Goal: Transaction & Acquisition: Obtain resource

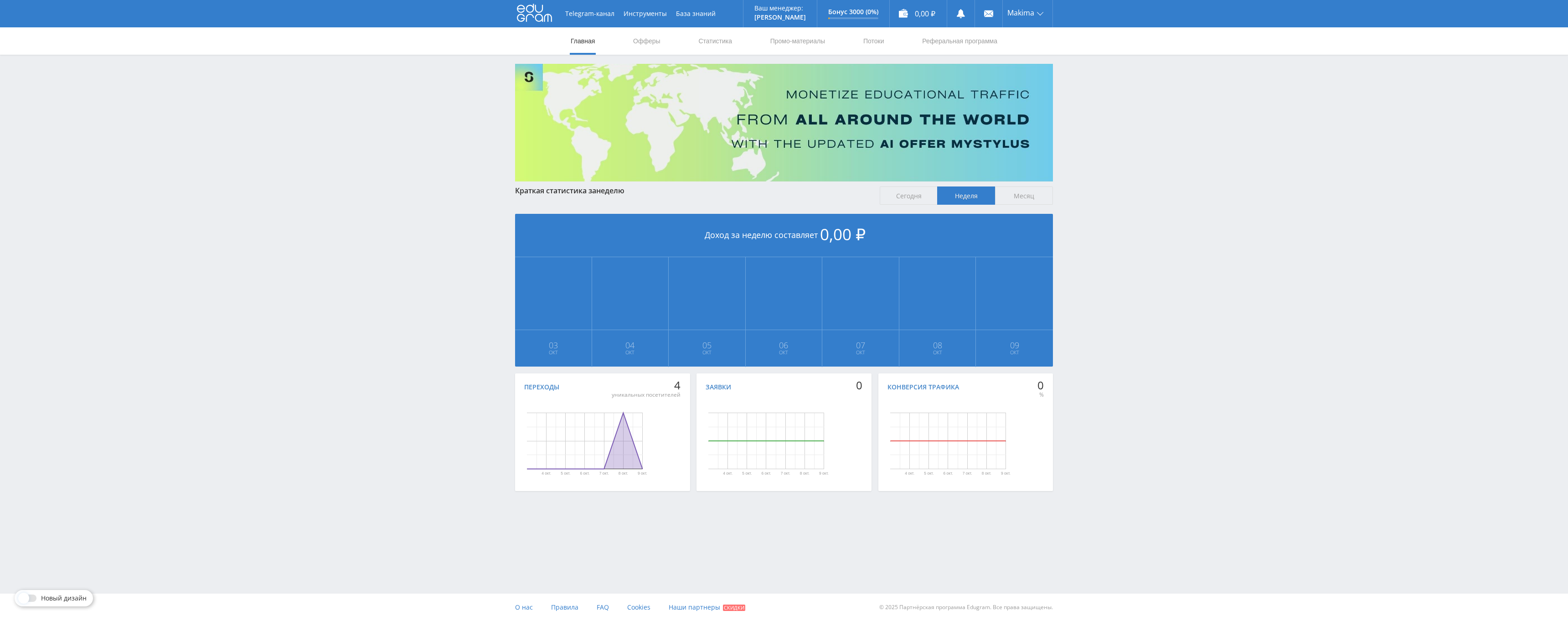
click at [654, 396] on div "уникальных посетителей" at bounding box center [646, 395] width 69 height 7
click at [654, 413] on rect "Диаграмма." at bounding box center [584, 441] width 175 height 91
click at [535, 390] on div "Переходы" at bounding box center [542, 387] width 35 height 7
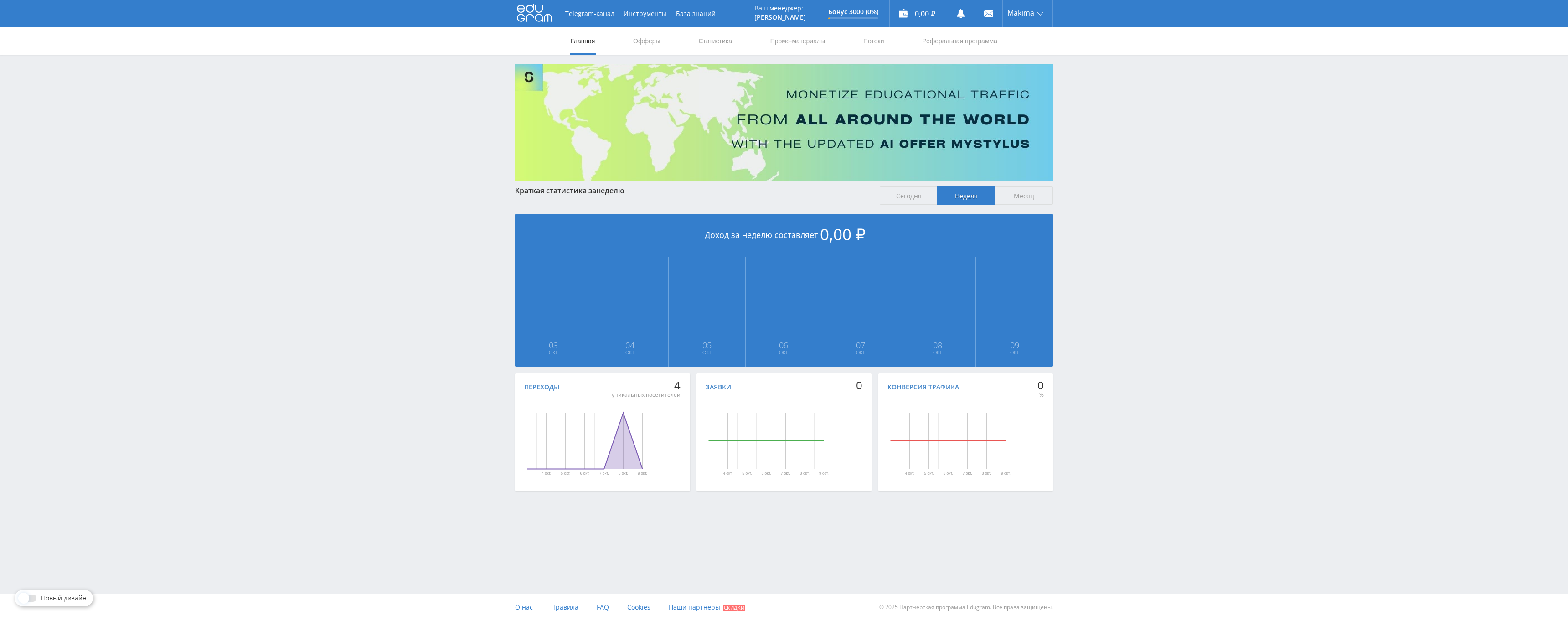
drag, startPoint x: 682, startPoint y: 385, endPoint x: 656, endPoint y: 388, distance: 26.2
click at [657, 387] on div "Переходы 4 уникальных посетителей 4 окт. 5 окт. 6 окт. 7 окт. 8 окт. 9 окт. Ден…" at bounding box center [603, 432] width 175 height 118
click at [639, 47] on link "Офферы" at bounding box center [647, 41] width 29 height 27
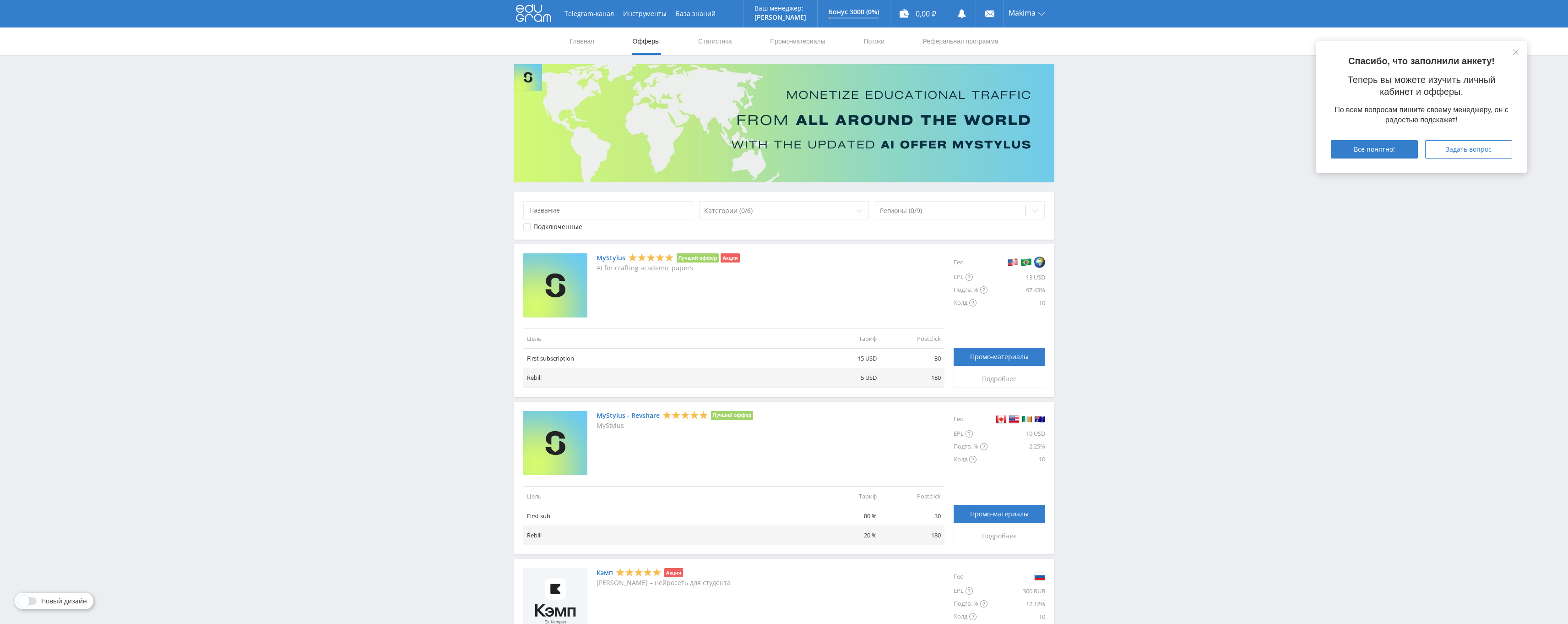
click at [597, 269] on p "AI for crafting academic papers" at bounding box center [668, 268] width 143 height 7
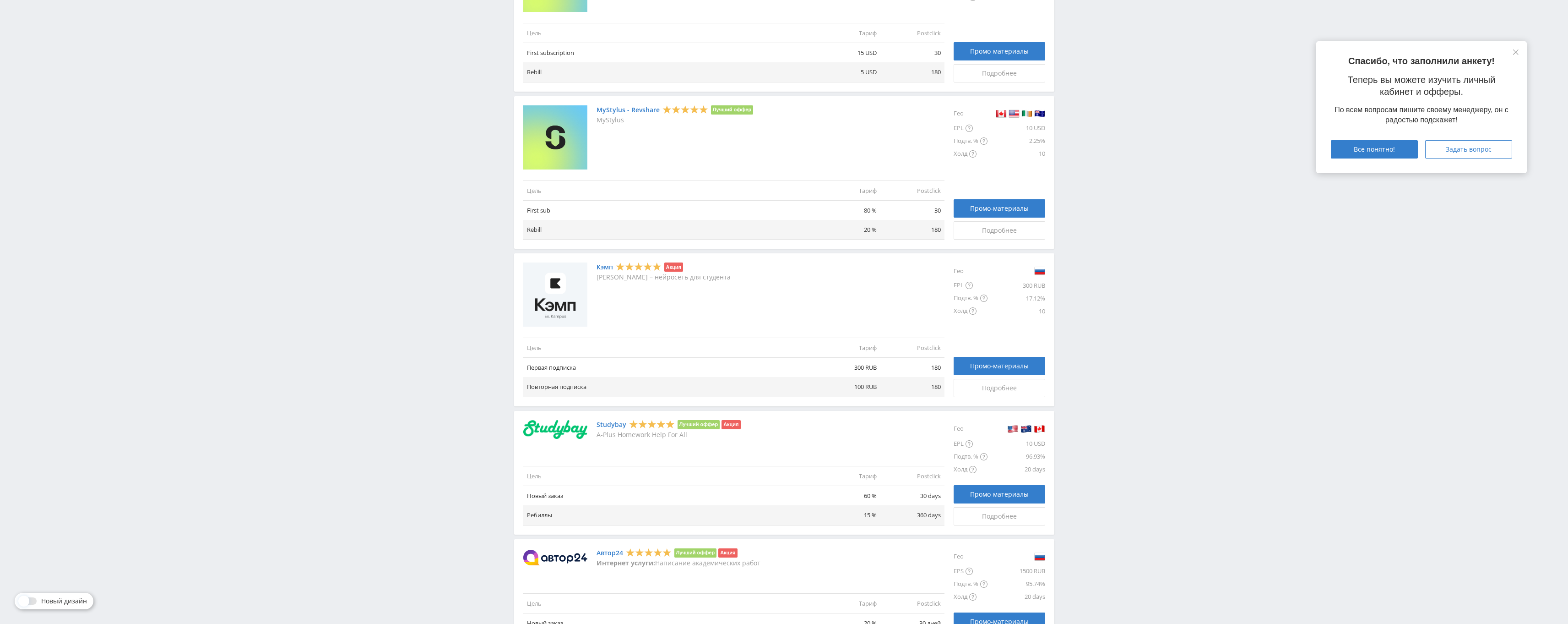
scroll to position [458, 0]
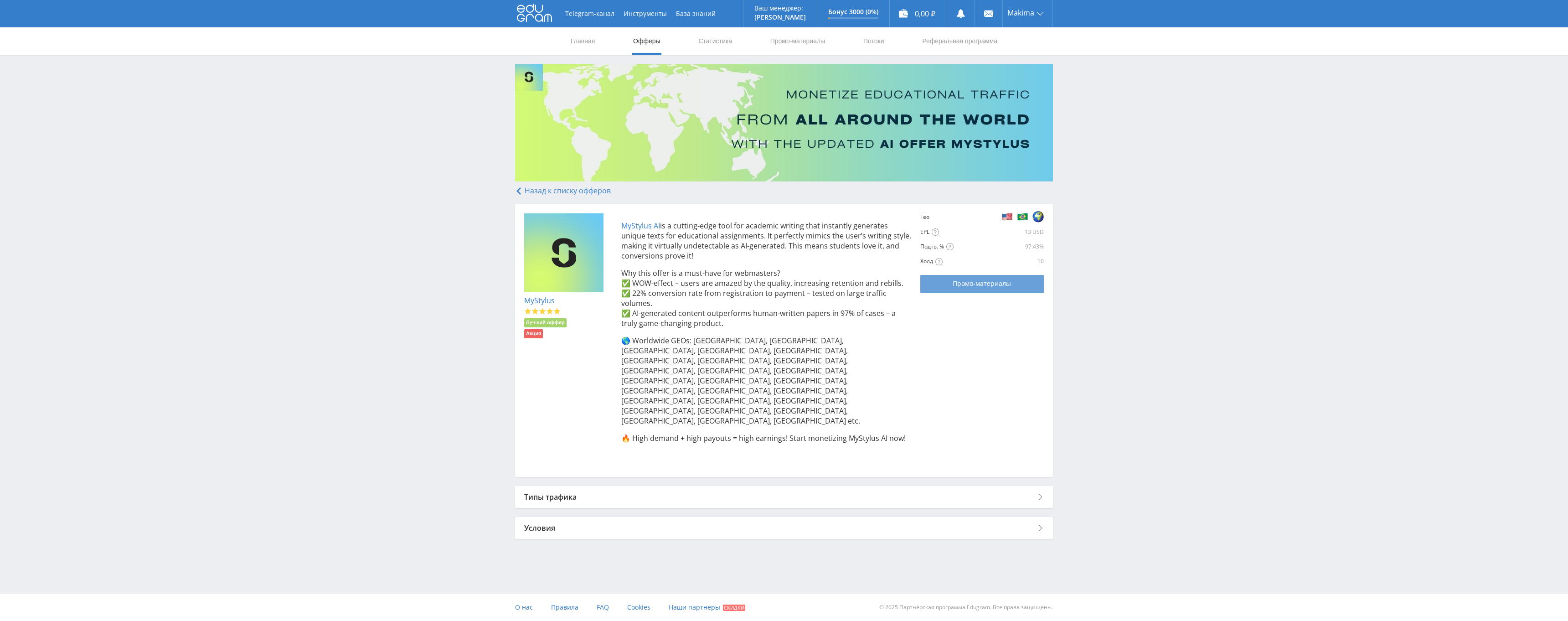
click at [964, 277] on link "Промо-материалы" at bounding box center [982, 284] width 123 height 18
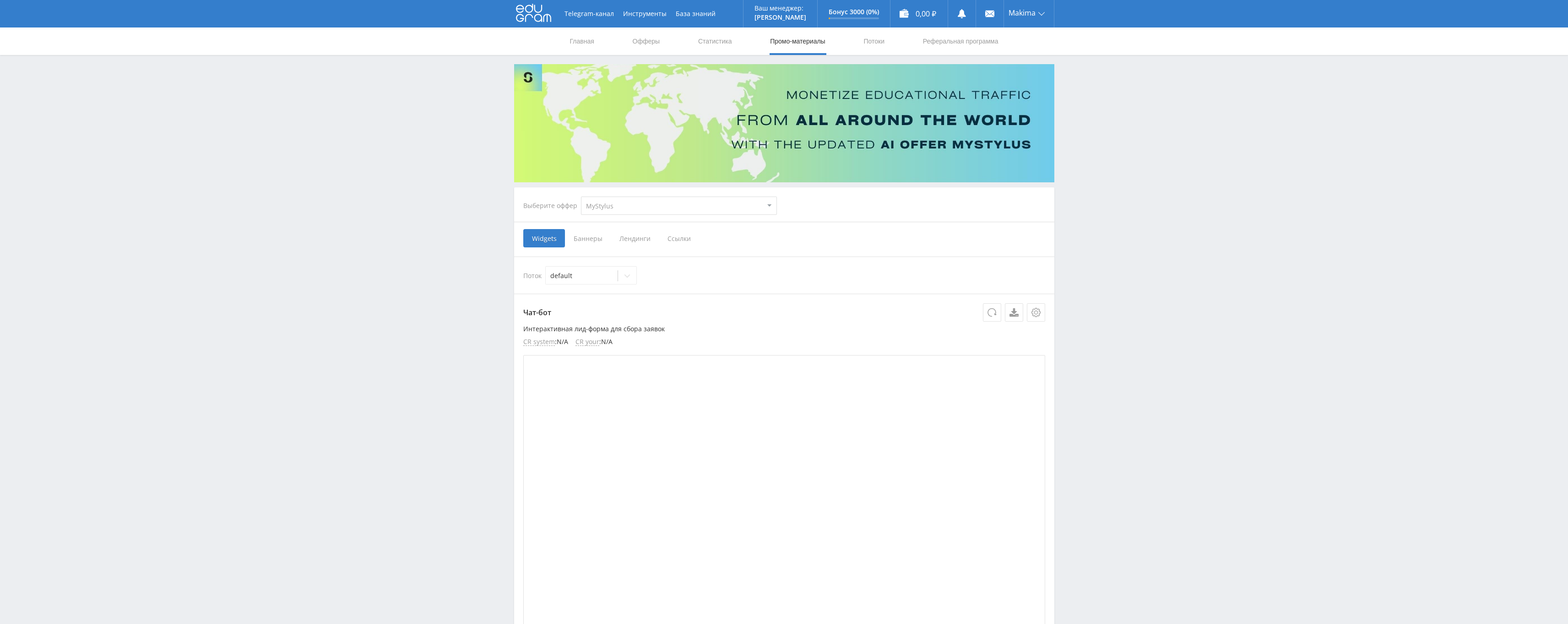
click at [665, 240] on span "Ссылки" at bounding box center [679, 238] width 41 height 18
click at [0, 0] on input "Ссылки" at bounding box center [0, 0] width 0 height 0
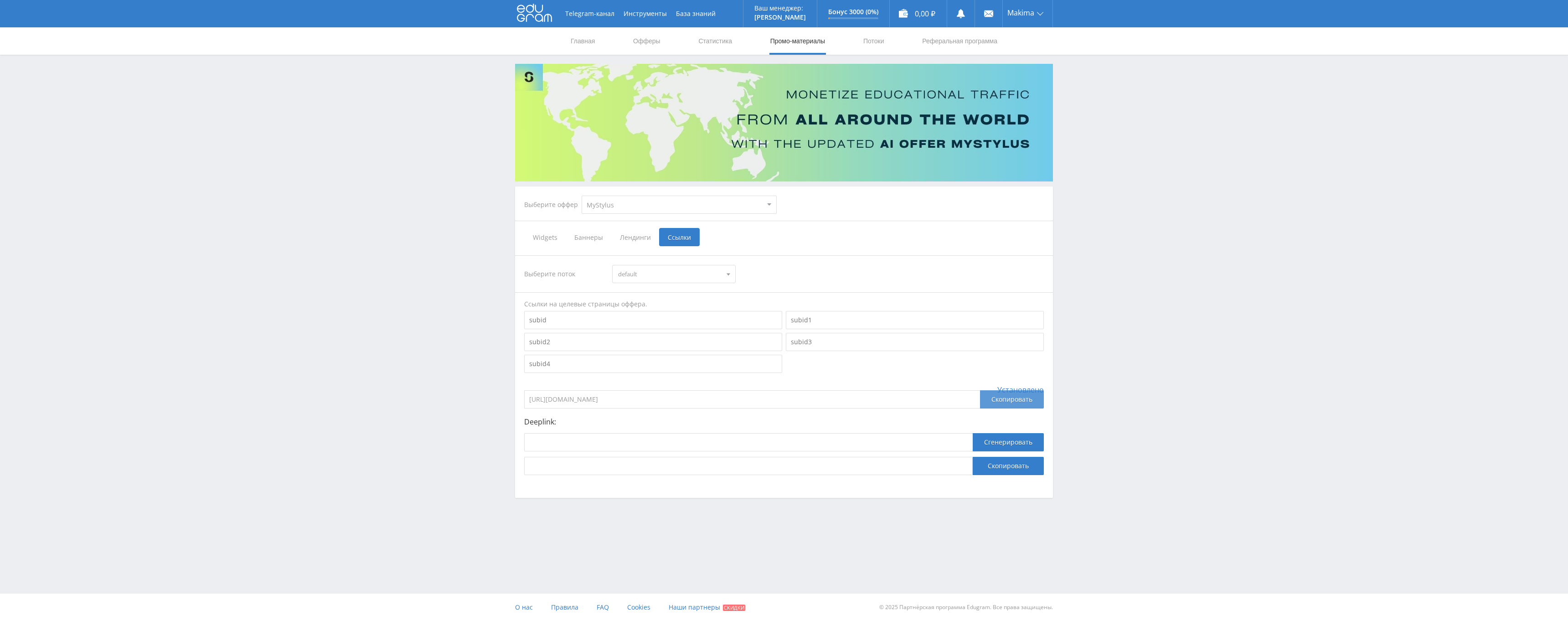
click at [1010, 406] on div "Скопировать" at bounding box center [1012, 399] width 64 height 18
